Goal: Check status

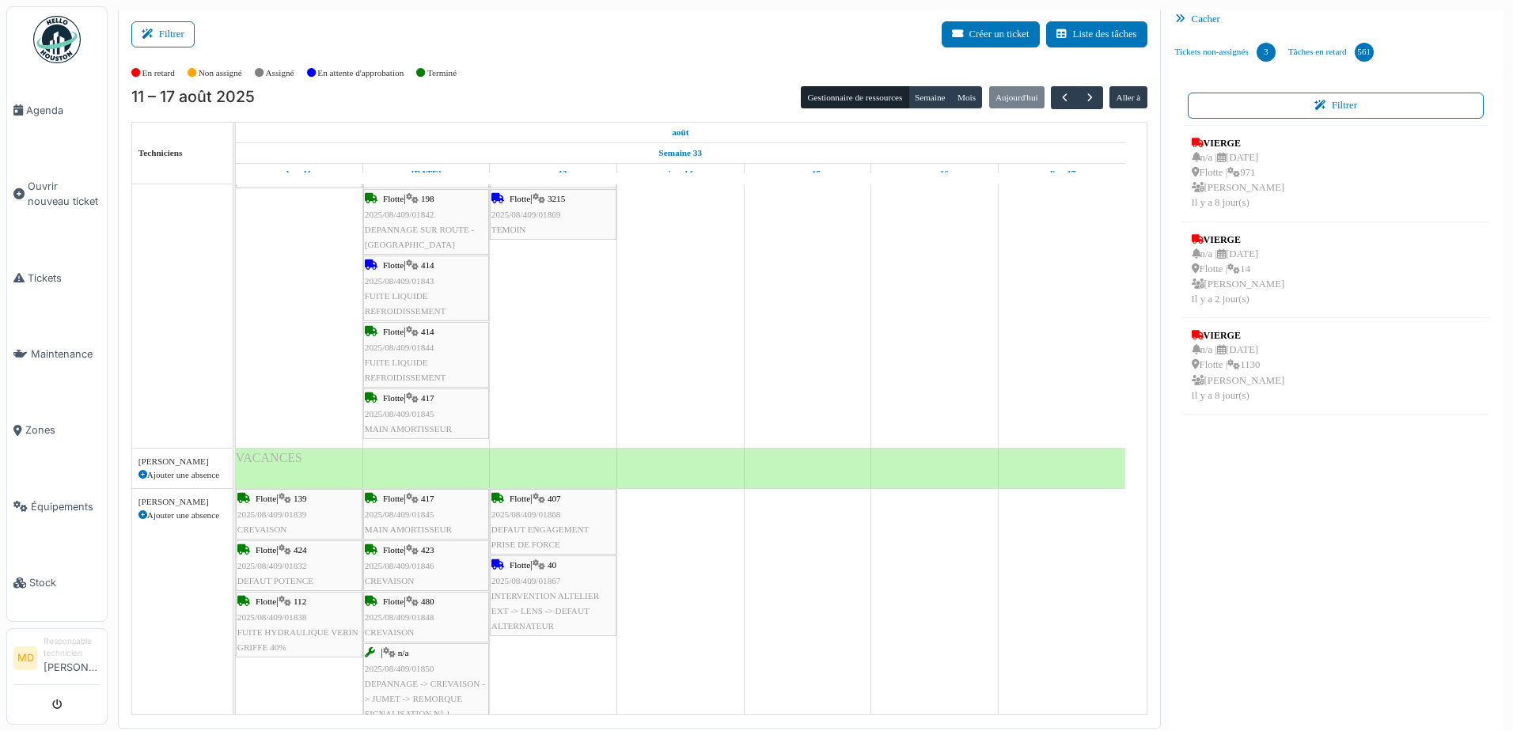
scroll to position [878, 0]
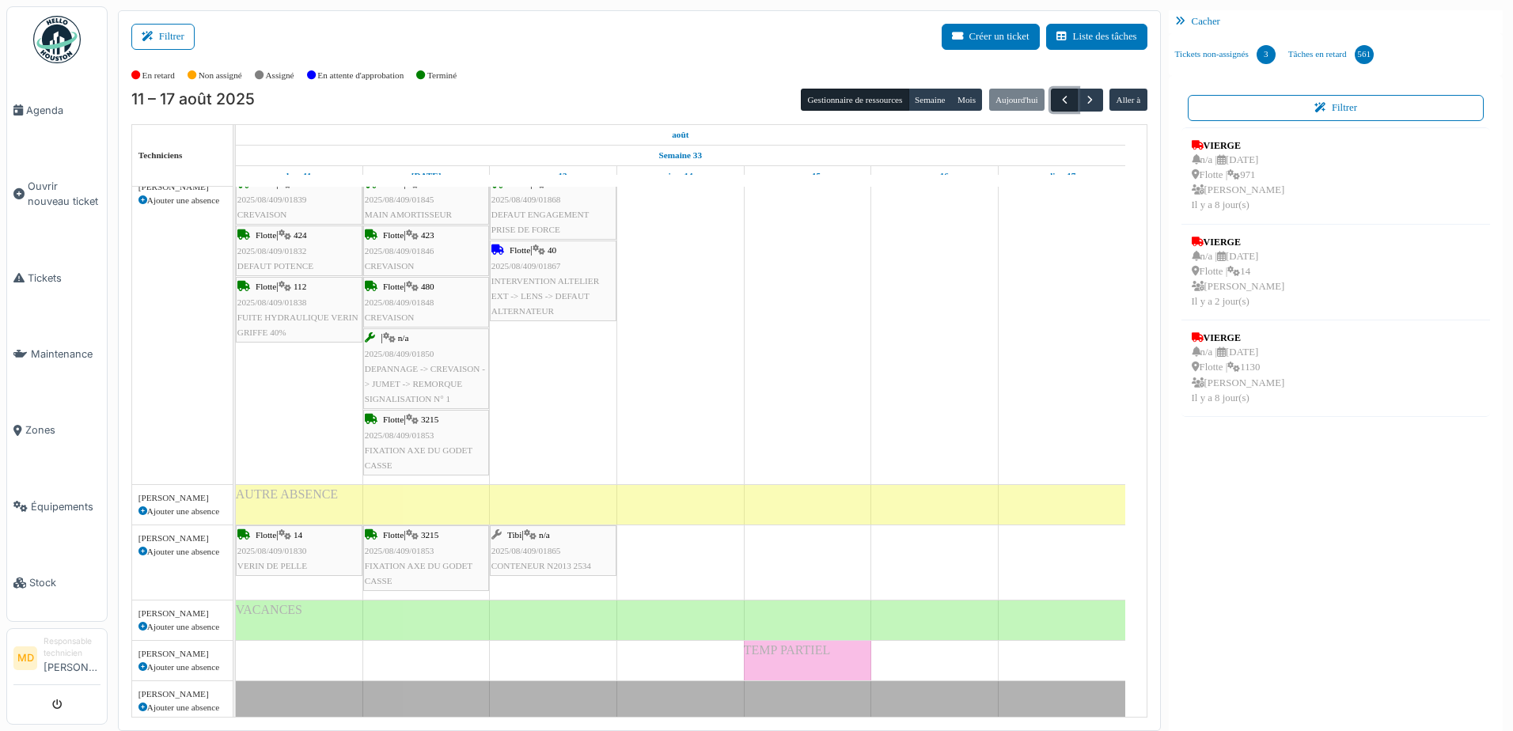
click at [1058, 96] on span "button" at bounding box center [1064, 99] width 13 height 13
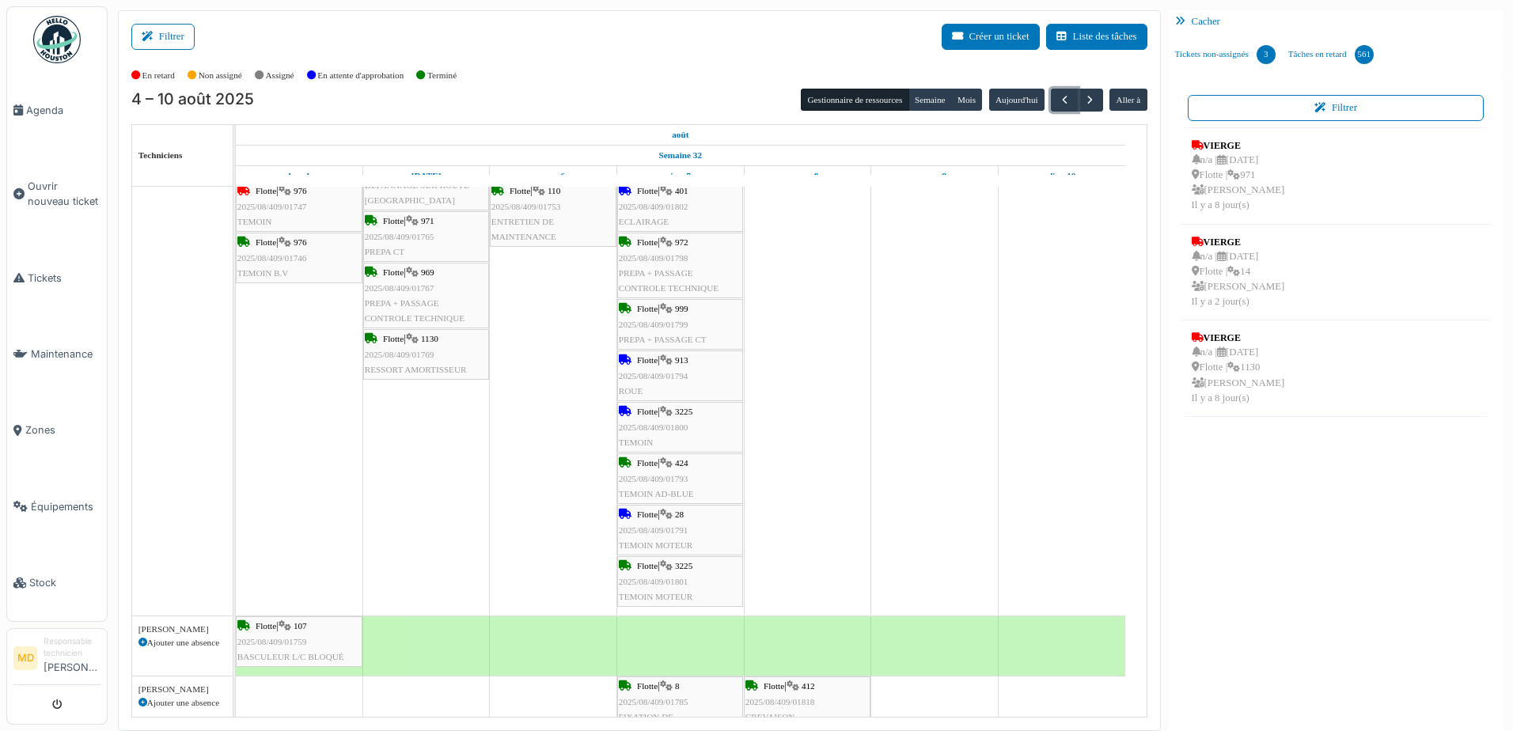
click at [653, 413] on span "Flotte" at bounding box center [647, 411] width 21 height 9
click at [649, 412] on span "Flotte" at bounding box center [647, 411] width 21 height 9
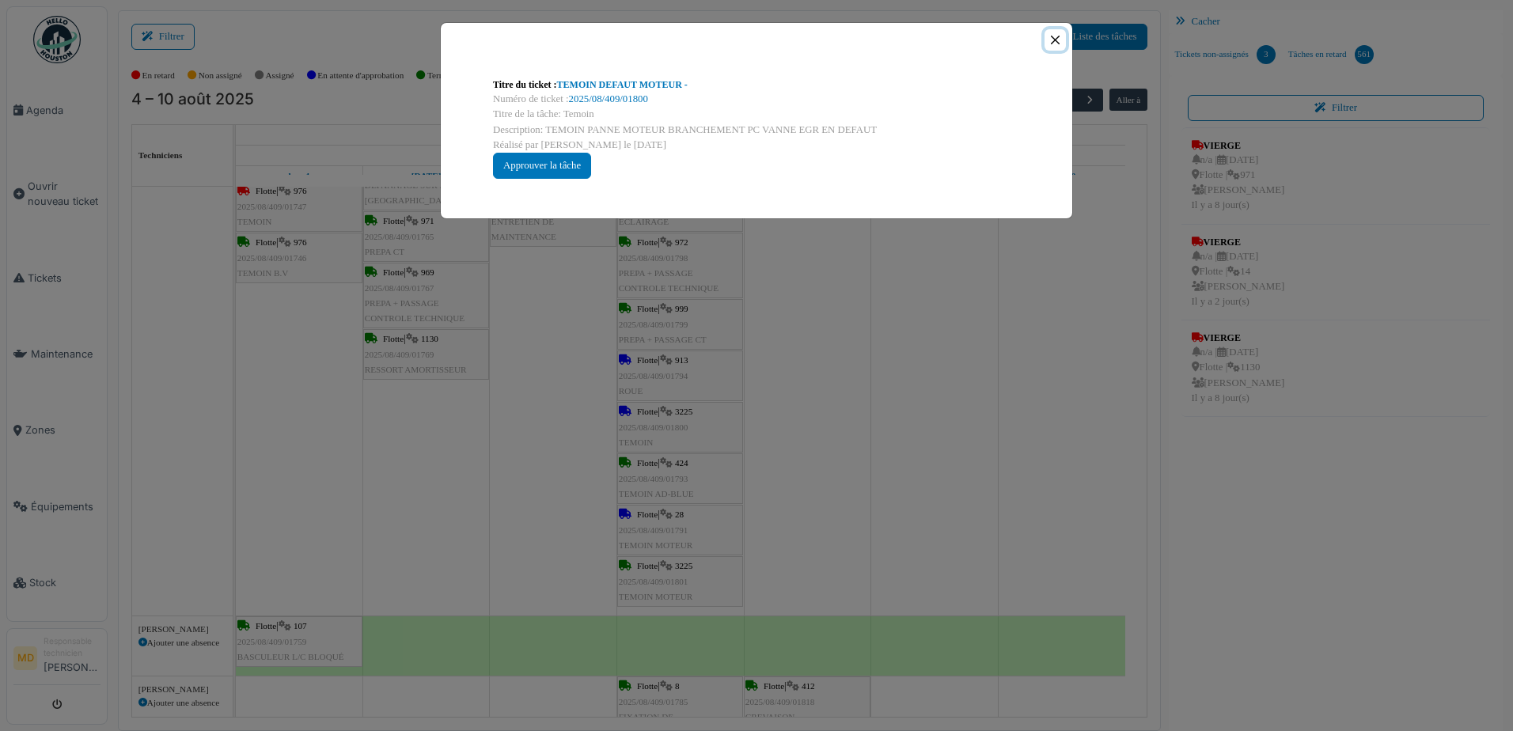
click at [1053, 38] on button "Close" at bounding box center [1055, 39] width 21 height 21
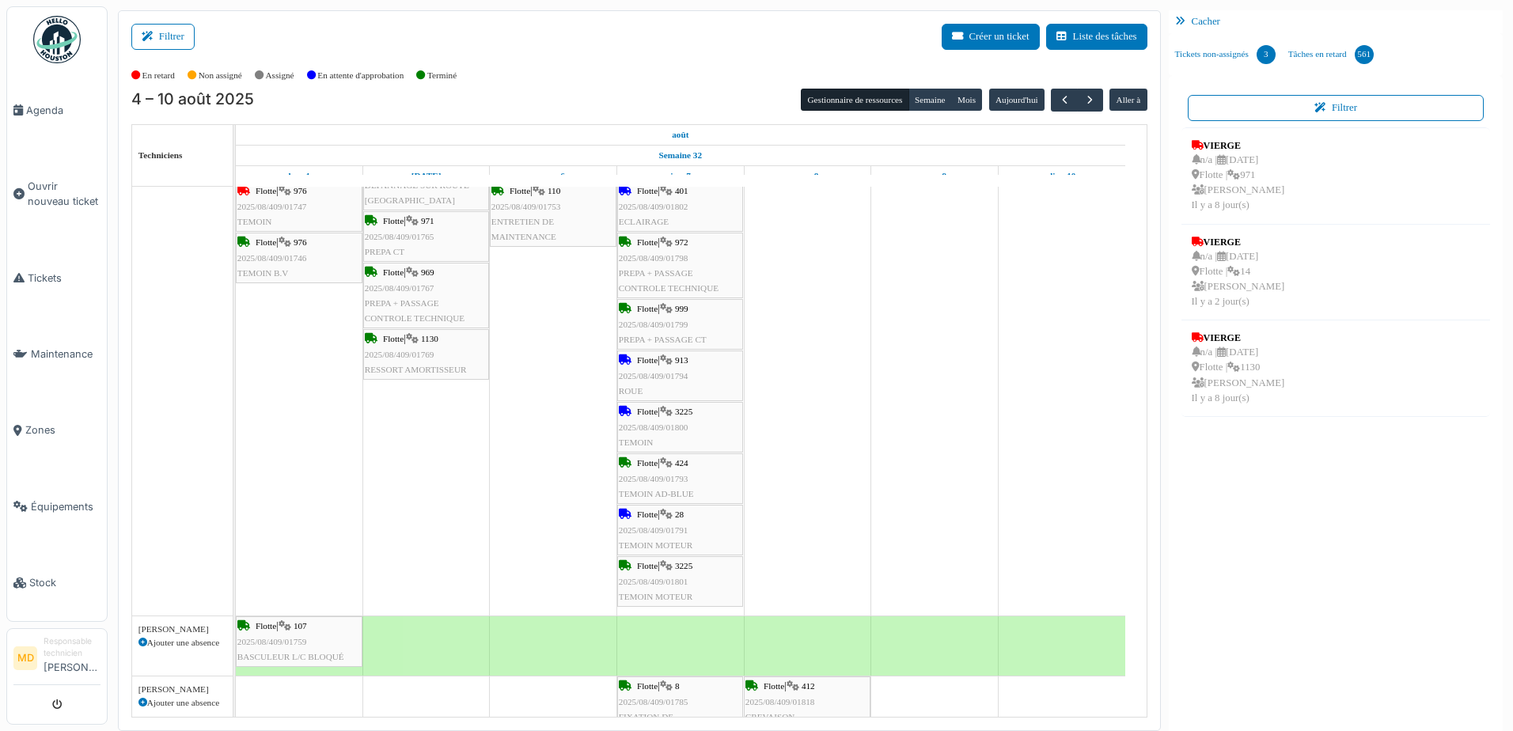
click at [672, 563] on icon at bounding box center [666, 566] width 13 height 10
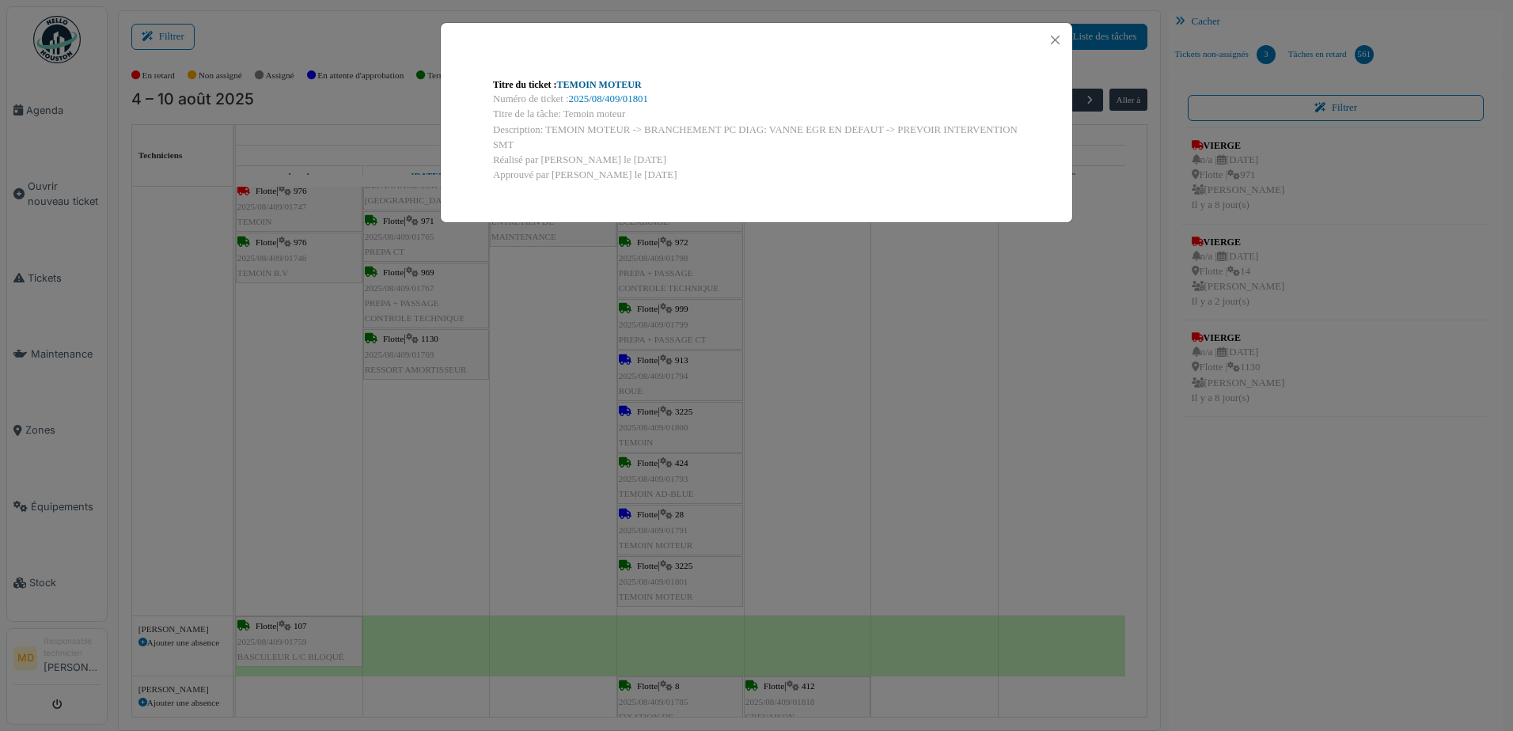
click at [590, 81] on link "TEMOIN MOTEUR" at bounding box center [599, 84] width 85 height 11
click at [890, 345] on div "Titre du ticket : TEMOIN MOTEUR Numéro de ticket : 2025/08/409/01801 Titre de l…" at bounding box center [756, 365] width 1513 height 731
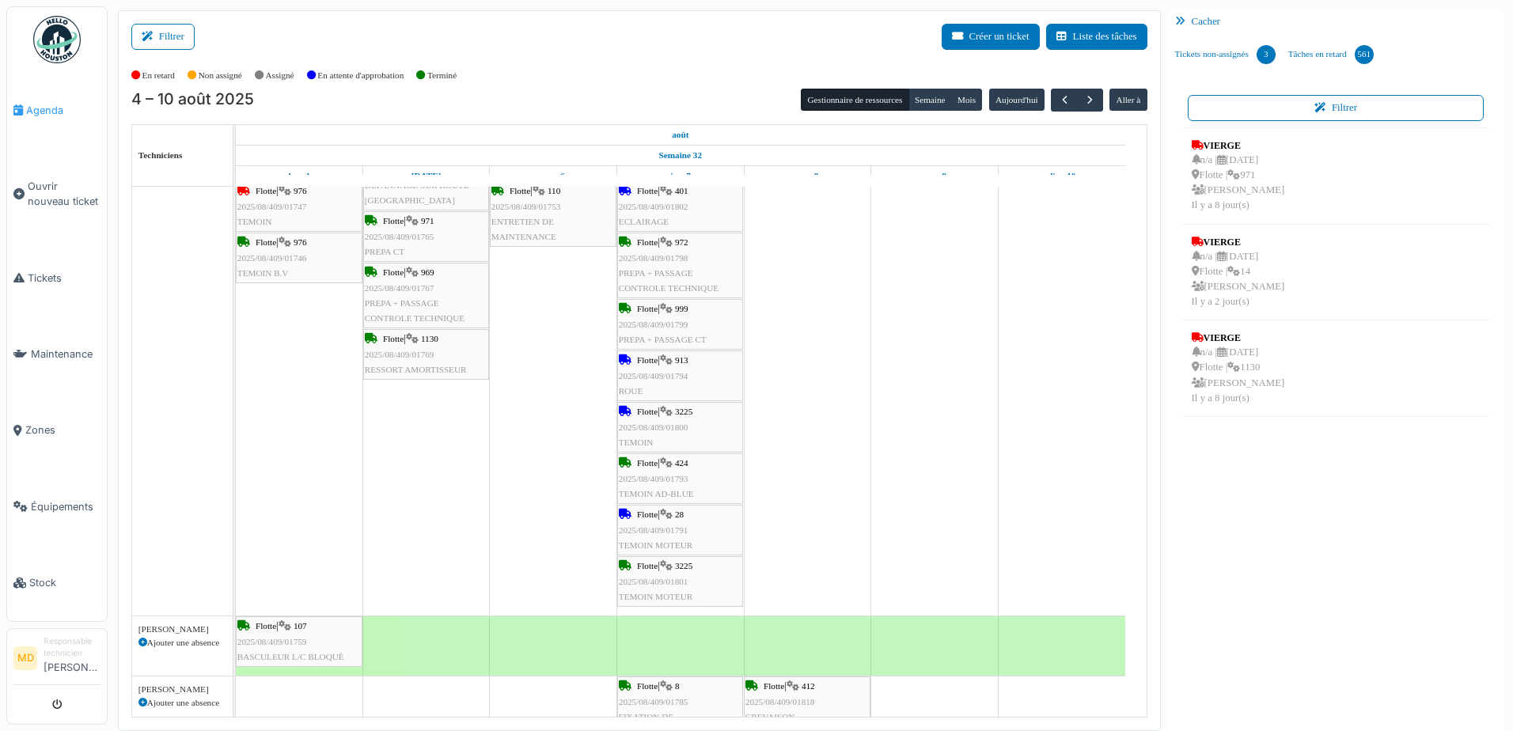
click at [56, 107] on span "Agenda" at bounding box center [63, 110] width 74 height 15
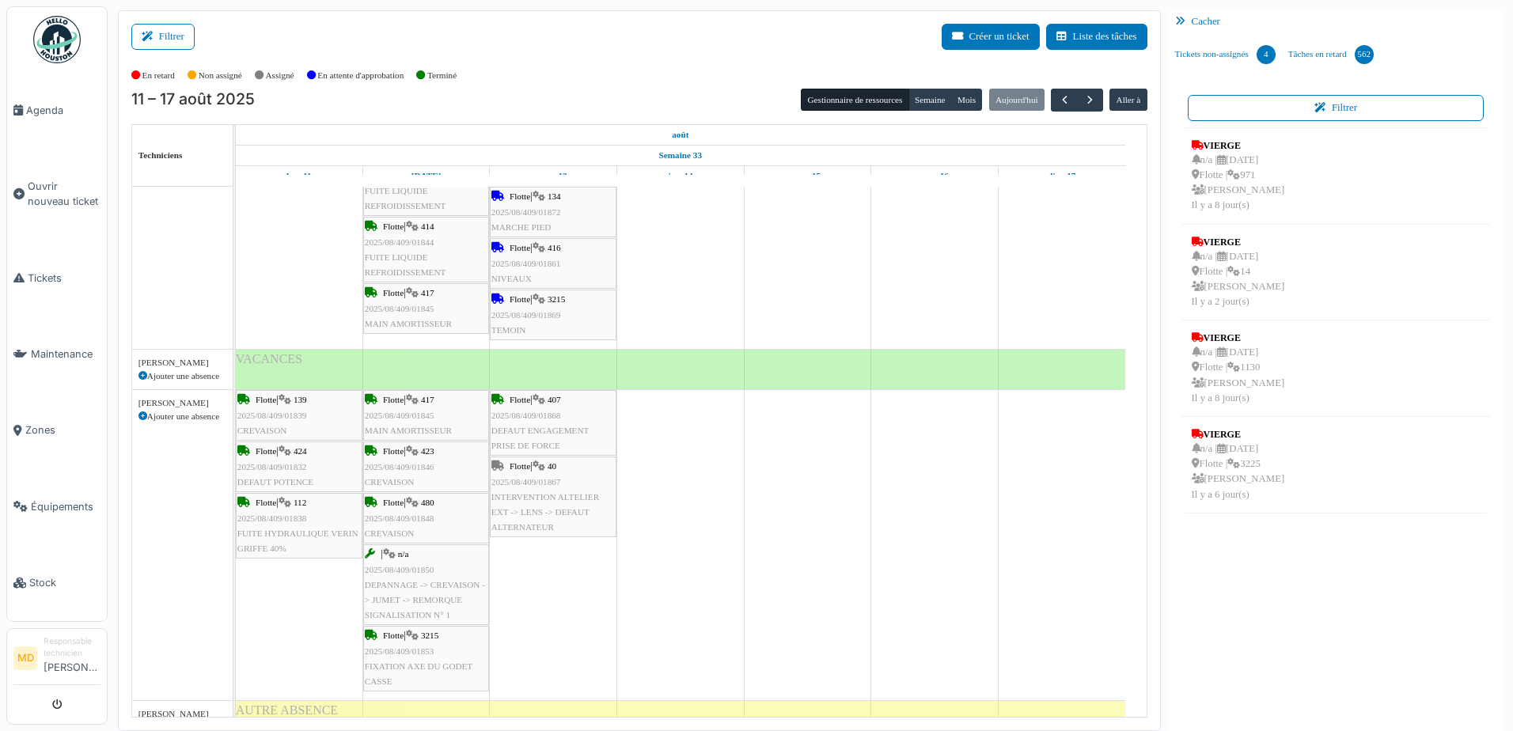
click at [538, 468] on icon at bounding box center [539, 466] width 13 height 10
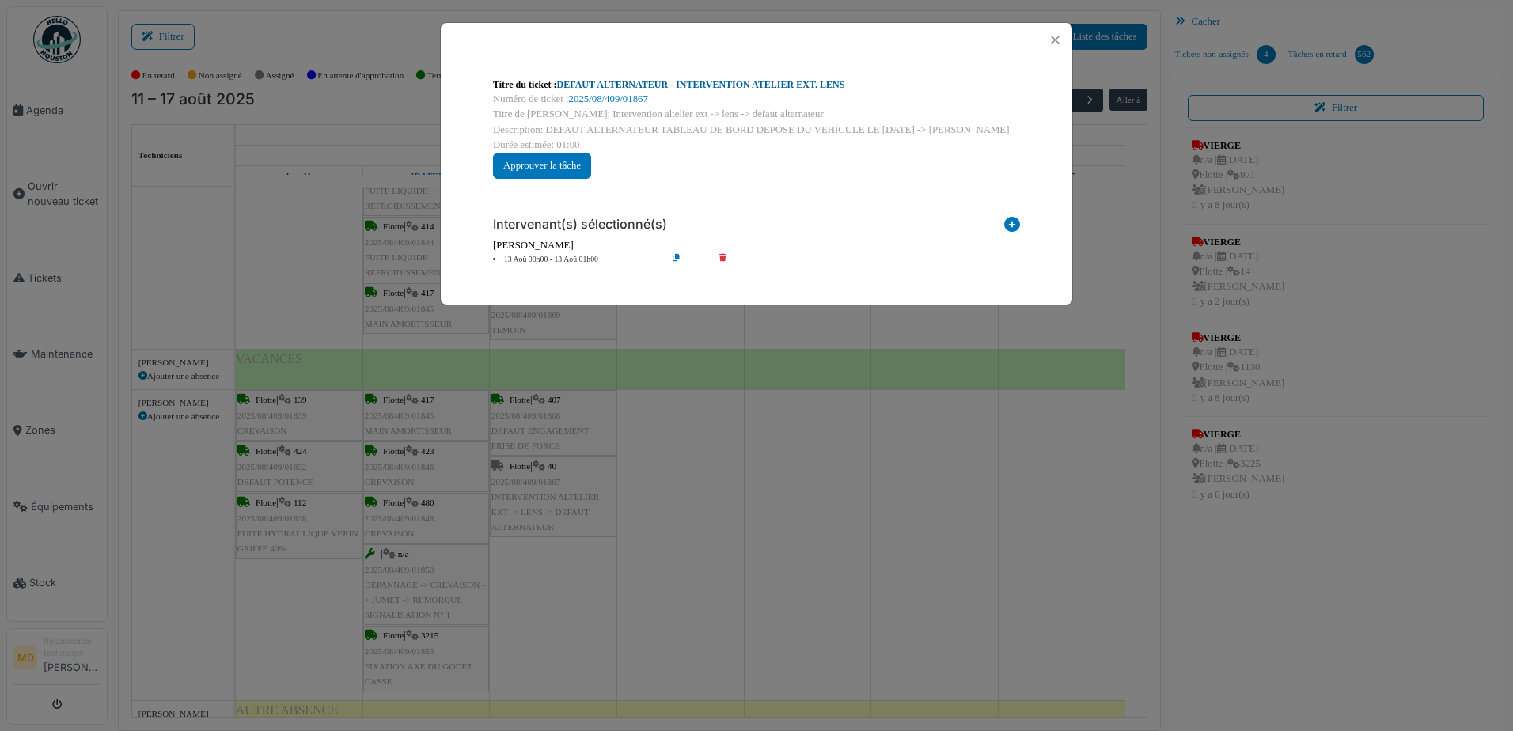
click at [709, 81] on link "DEFAUT ALTERNATEUR - INTERVENTION ATELIER EXT. LENS" at bounding box center [701, 84] width 288 height 11
